Goal: Task Accomplishment & Management: Complete application form

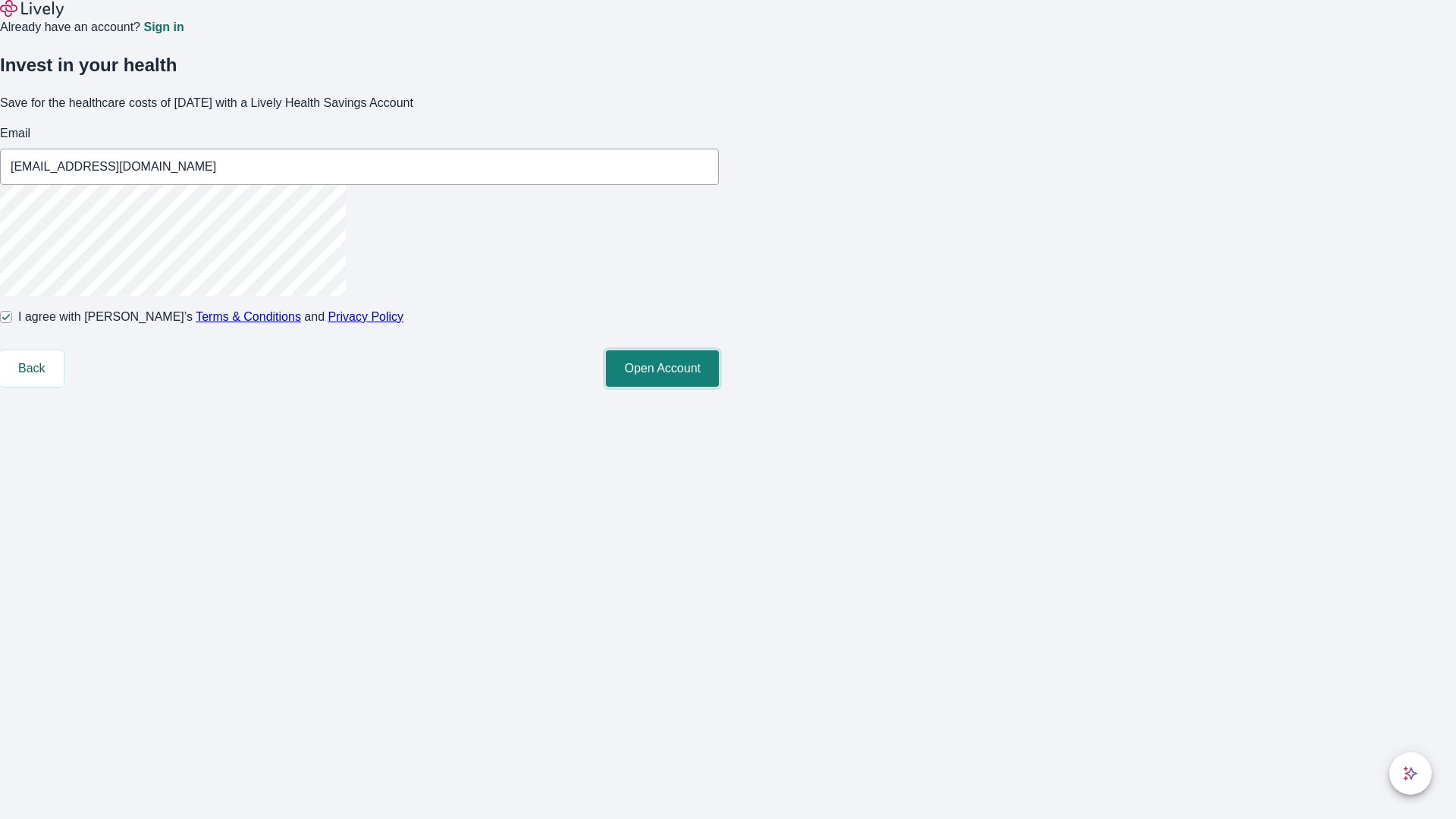
click at [719, 387] on button "Open Account" at bounding box center [662, 368] width 113 height 36
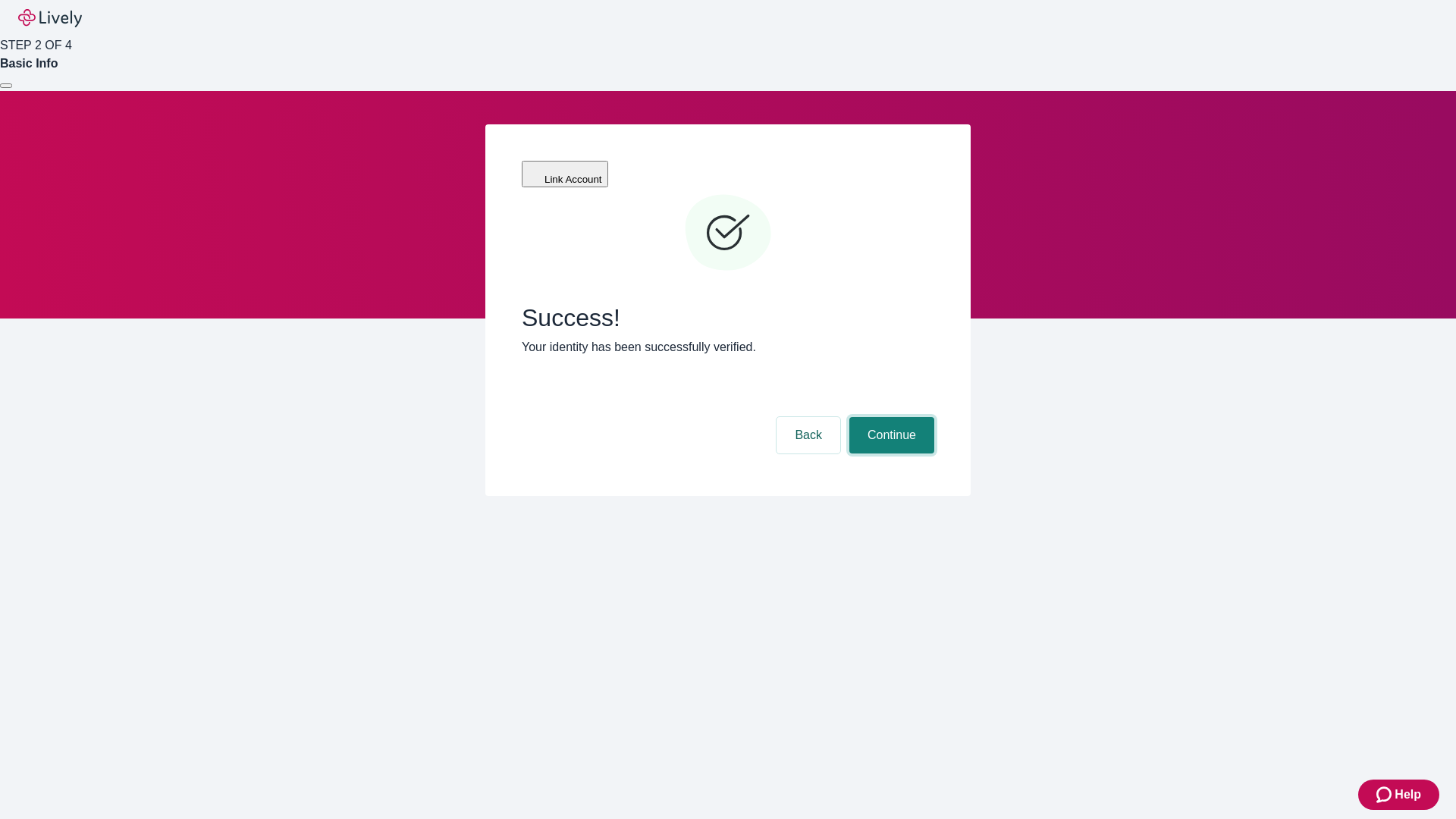
click at [890, 417] on button "Continue" at bounding box center [891, 435] width 85 height 36
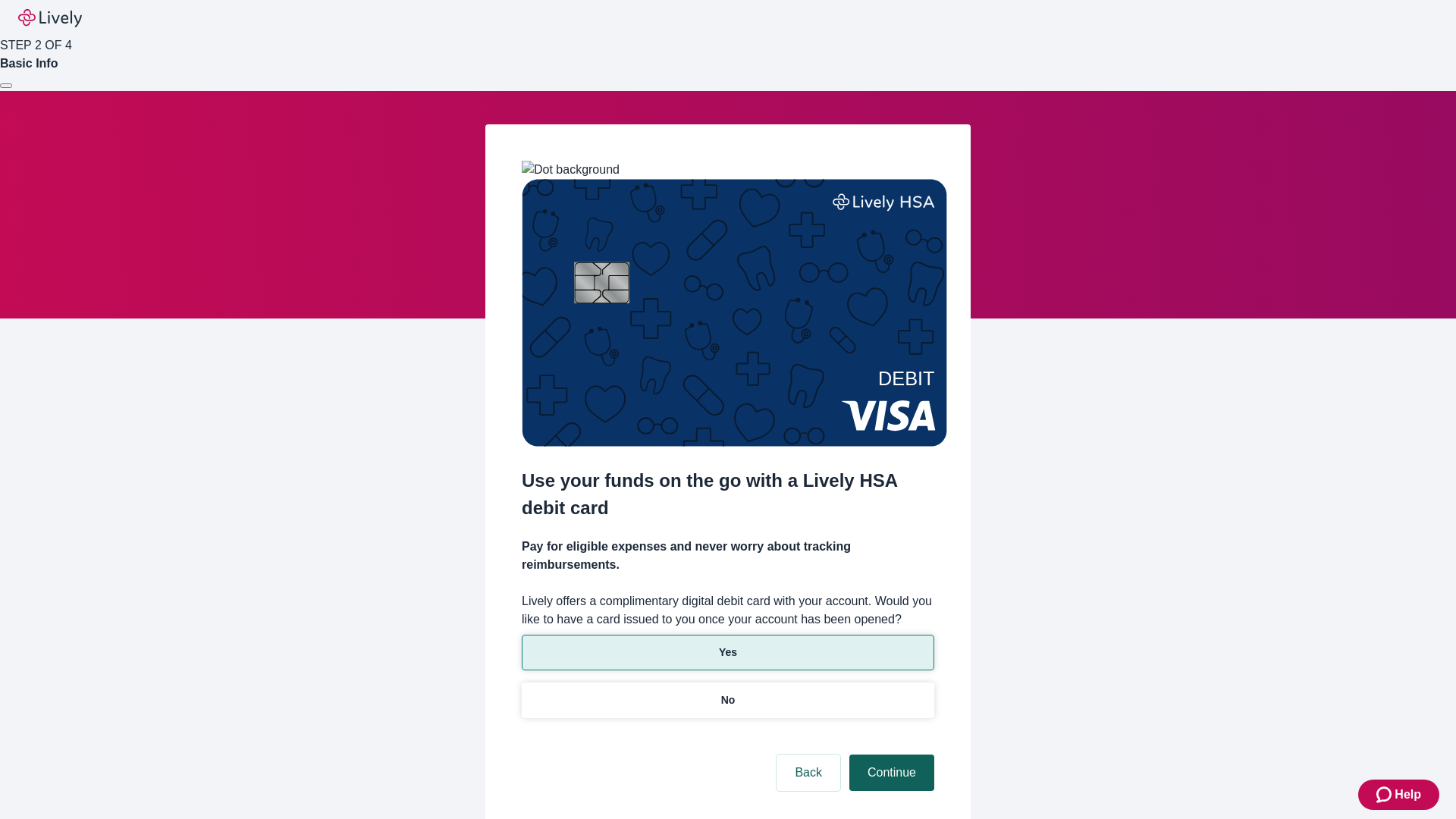
click at [727, 693] on p "No" at bounding box center [728, 700] width 14 height 16
click at [890, 754] on button "Continue" at bounding box center [891, 772] width 85 height 36
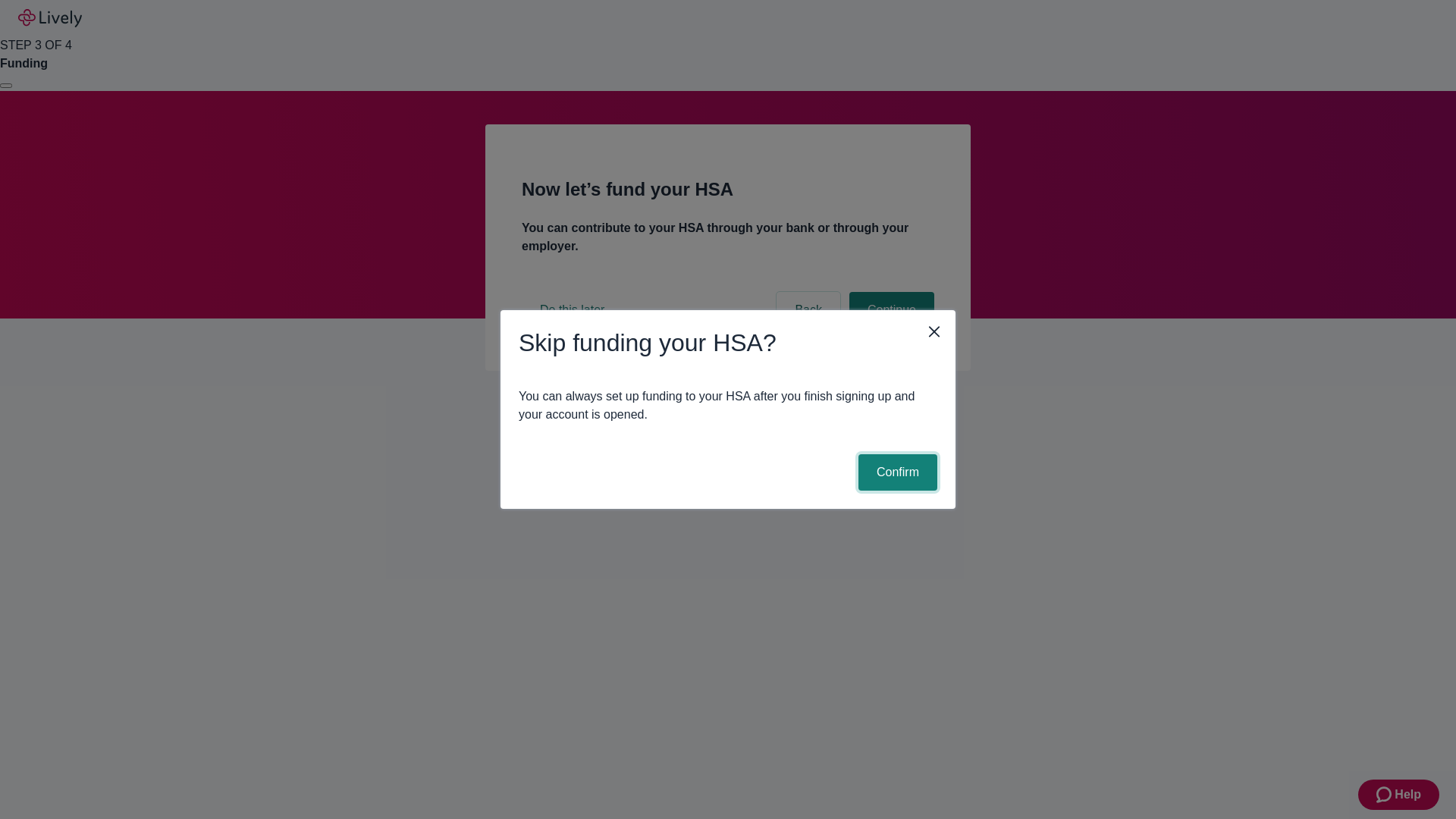
click at [896, 473] on button "Confirm" at bounding box center [898, 472] width 79 height 36
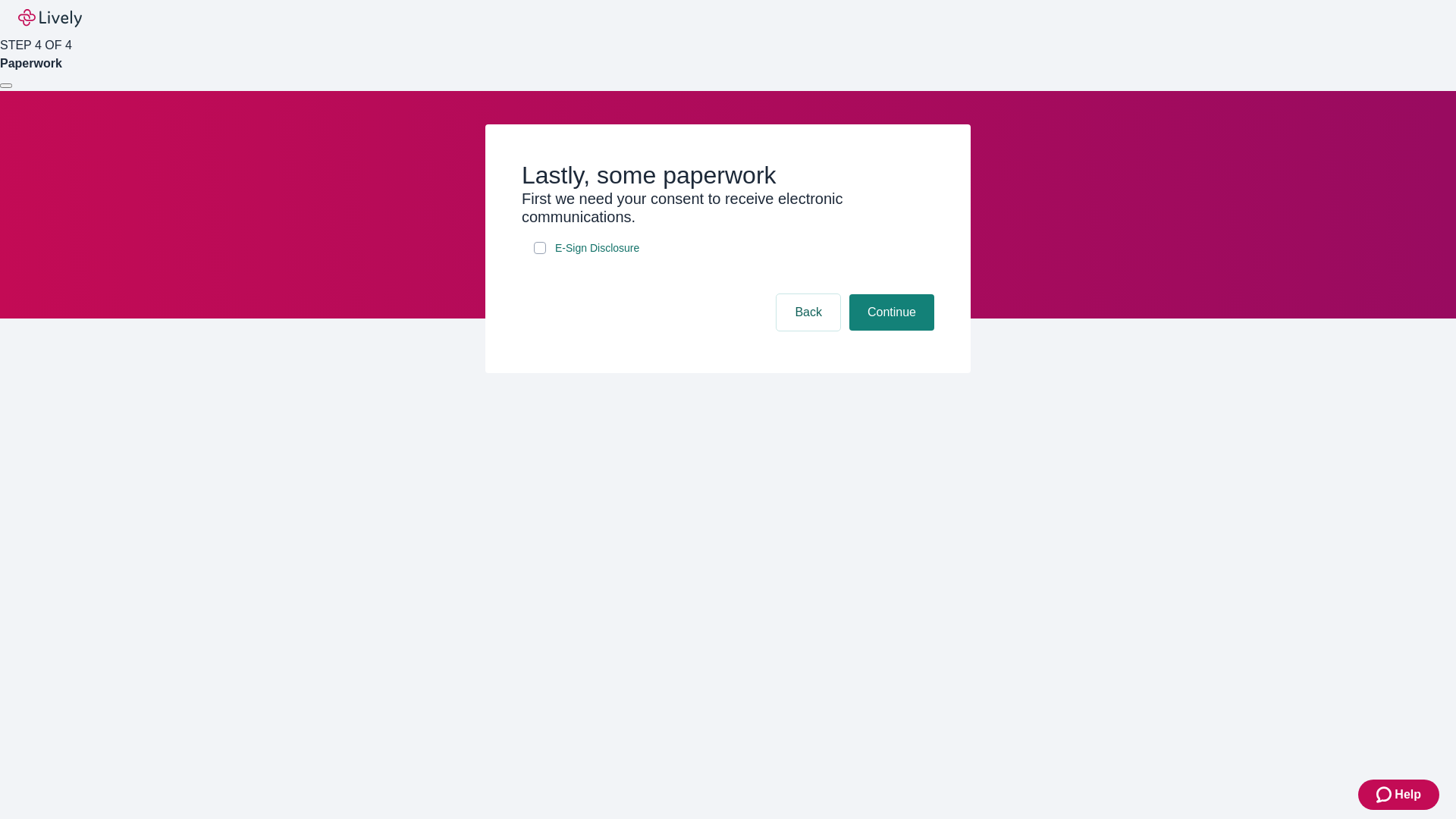
click at [540, 254] on input "E-Sign Disclosure" at bounding box center [540, 248] width 12 height 12
checkbox input "true"
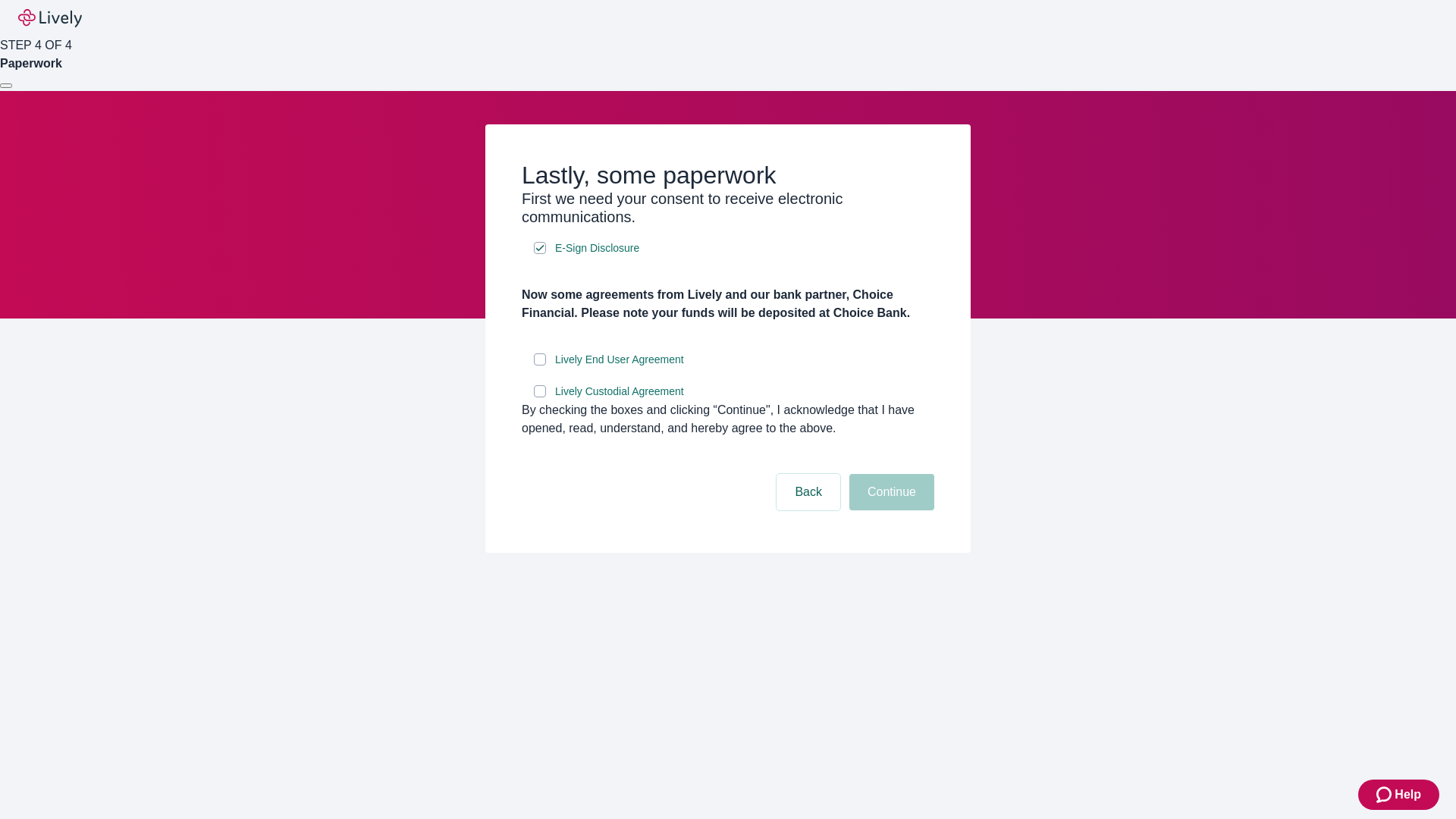
click at [540, 366] on input "Lively End User Agreement" at bounding box center [540, 359] width 12 height 12
checkbox input "true"
click at [540, 398] on input "Lively Custodial Agreement" at bounding box center [540, 391] width 12 height 12
checkbox input "true"
click at [890, 511] on button "Continue" at bounding box center [891, 491] width 85 height 36
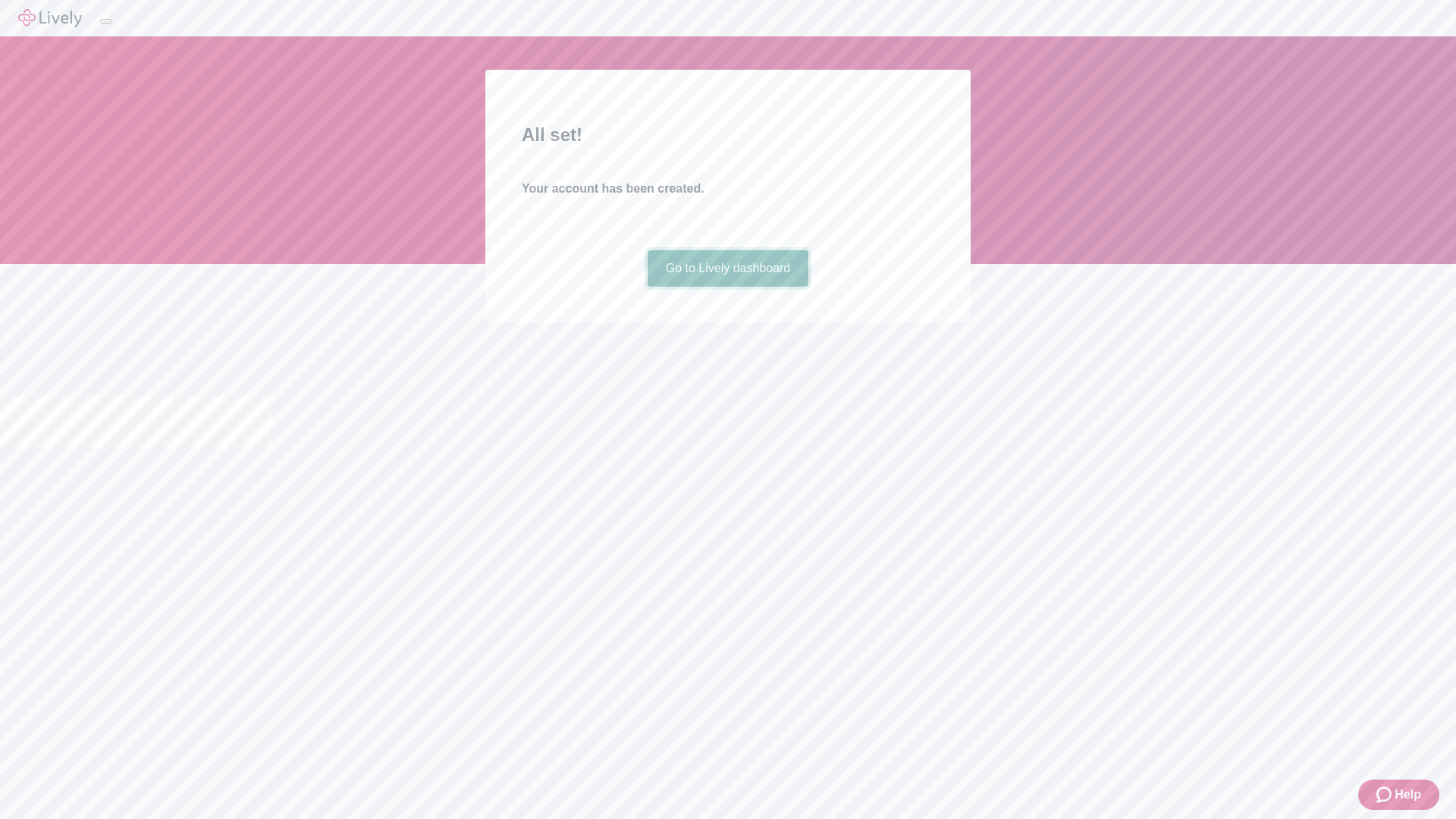
click at [727, 286] on link "Go to Lively dashboard" at bounding box center [729, 268] width 162 height 36
